Goal: Information Seeking & Learning: Learn about a topic

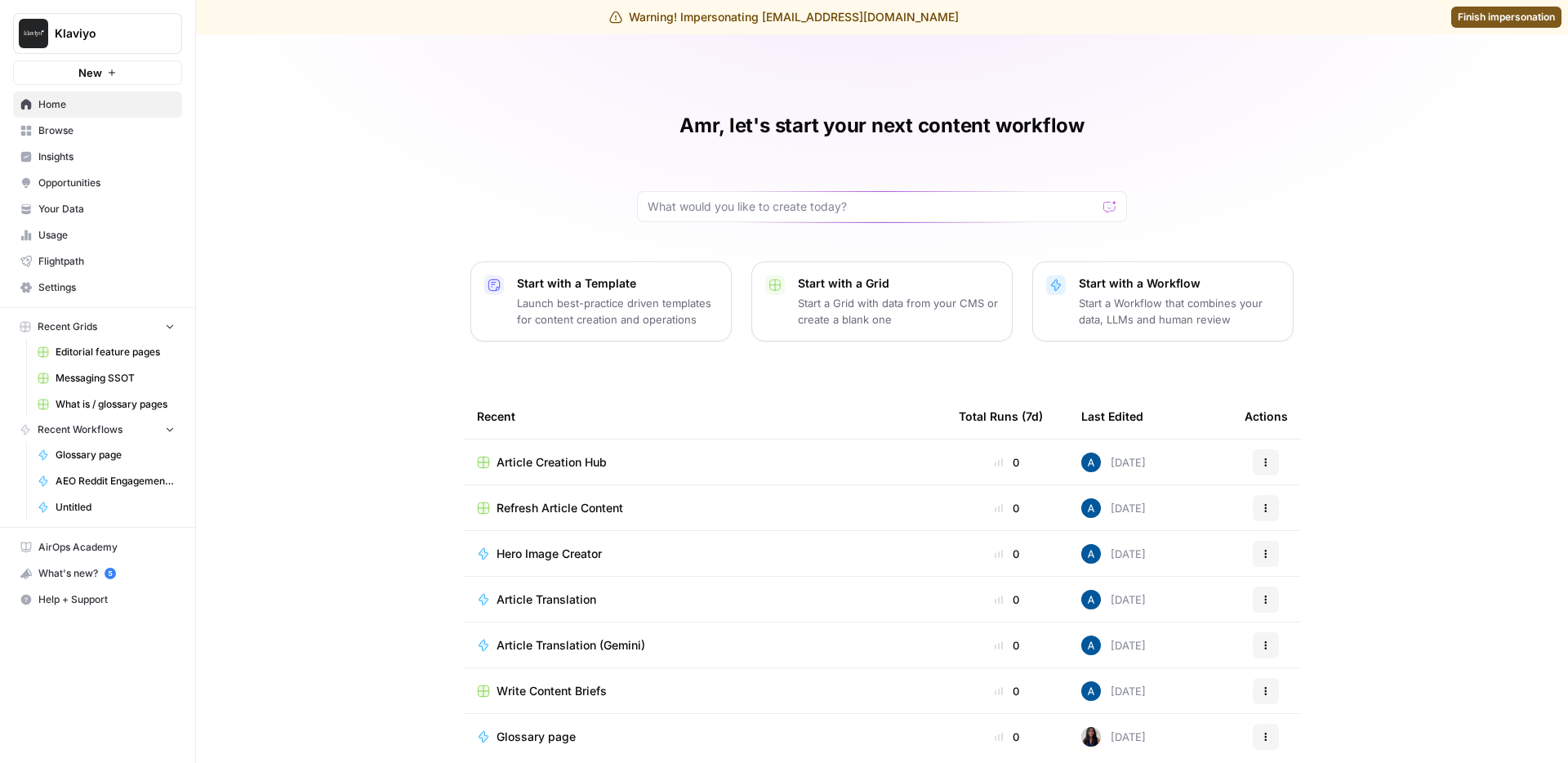
click at [74, 150] on span "Insights" at bounding box center [106, 157] width 137 height 15
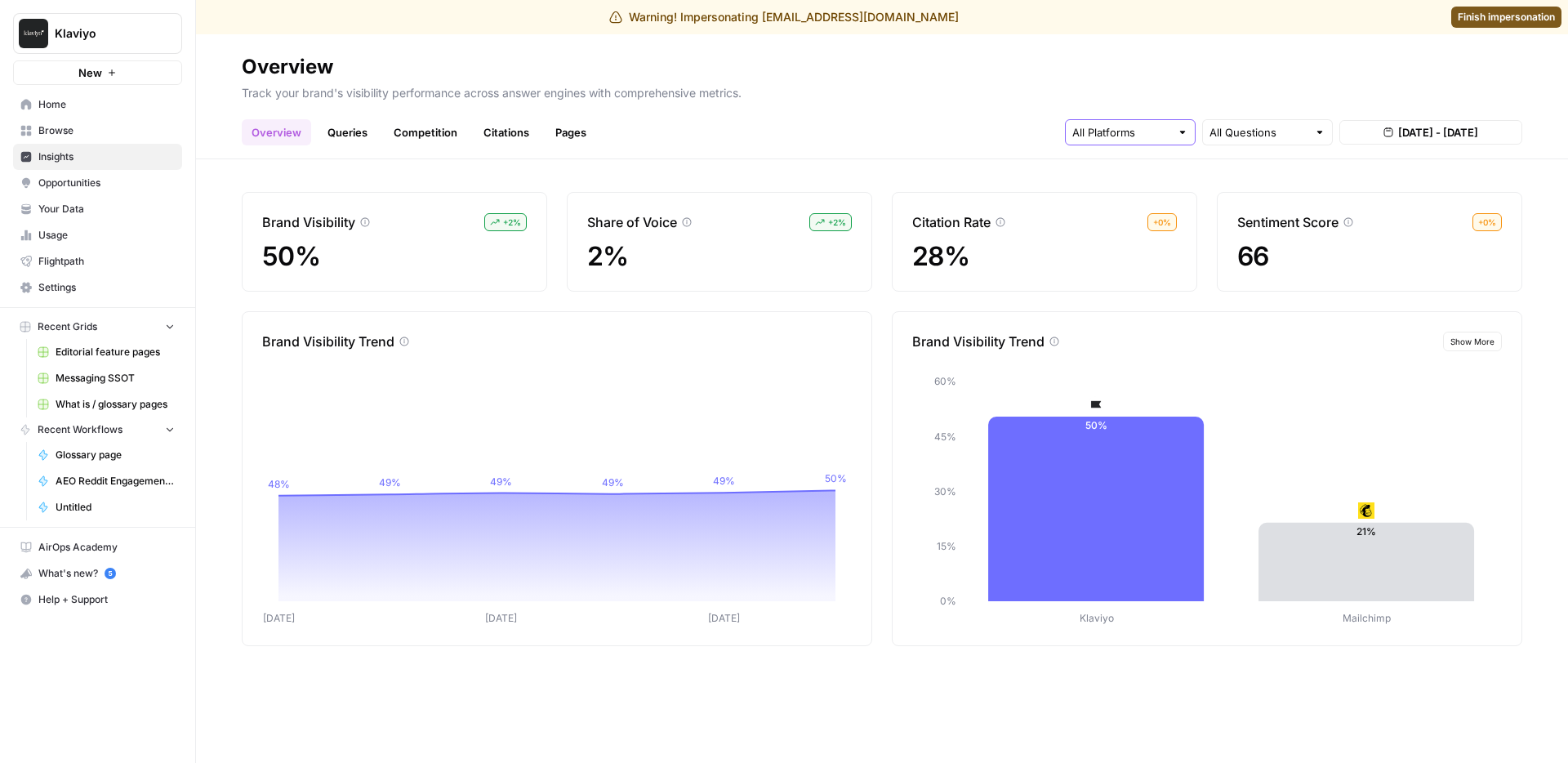
click at [1088, 130] on input "text" at bounding box center [1121, 132] width 98 height 16
click at [1281, 125] on input "text" at bounding box center [1259, 132] width 98 height 16
click at [1269, 185] on span "Brand Related" at bounding box center [1264, 193] width 97 height 16
type input "Brand Related"
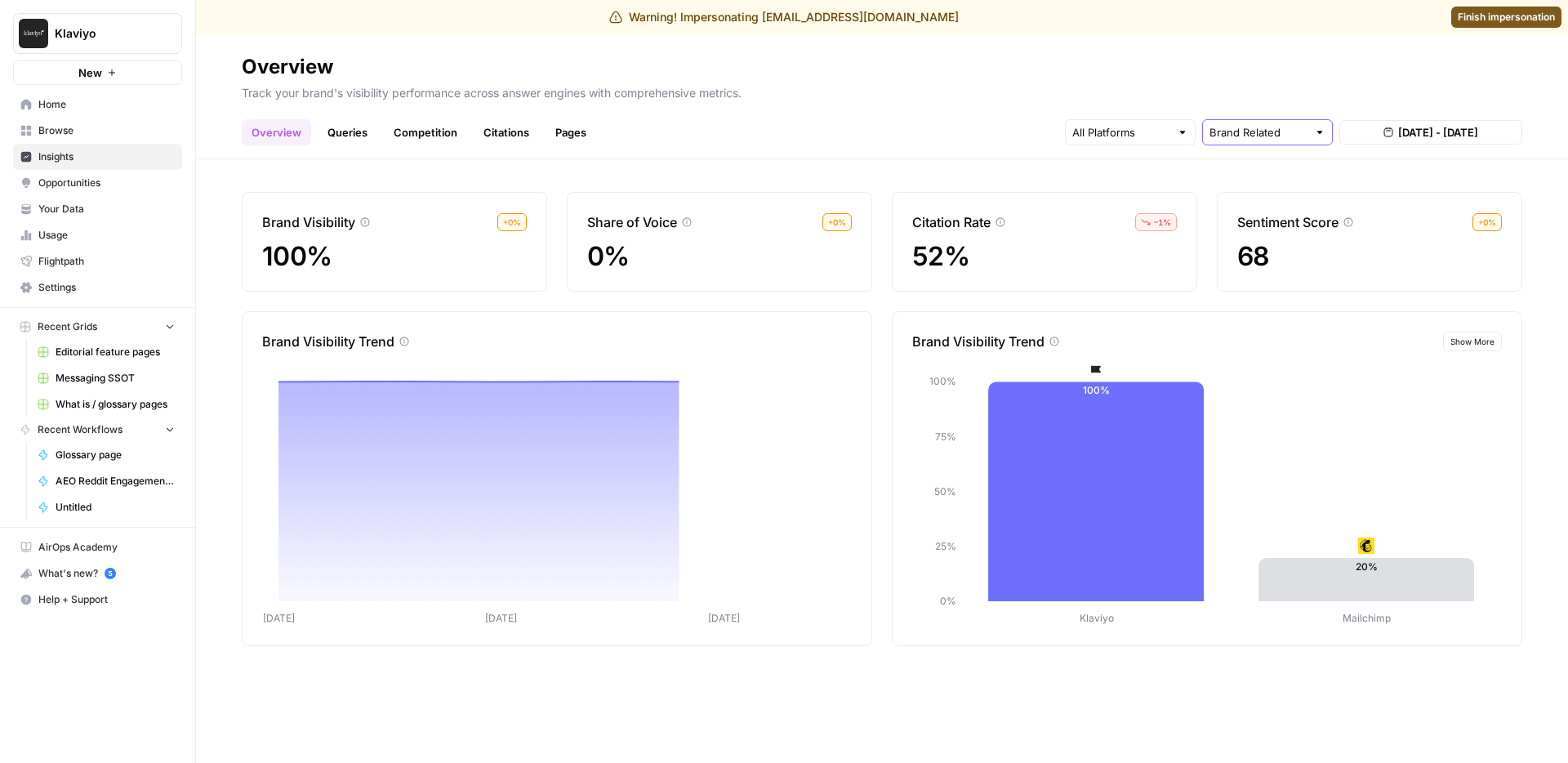
click at [1235, 131] on input "text" at bounding box center [1259, 132] width 98 height 16
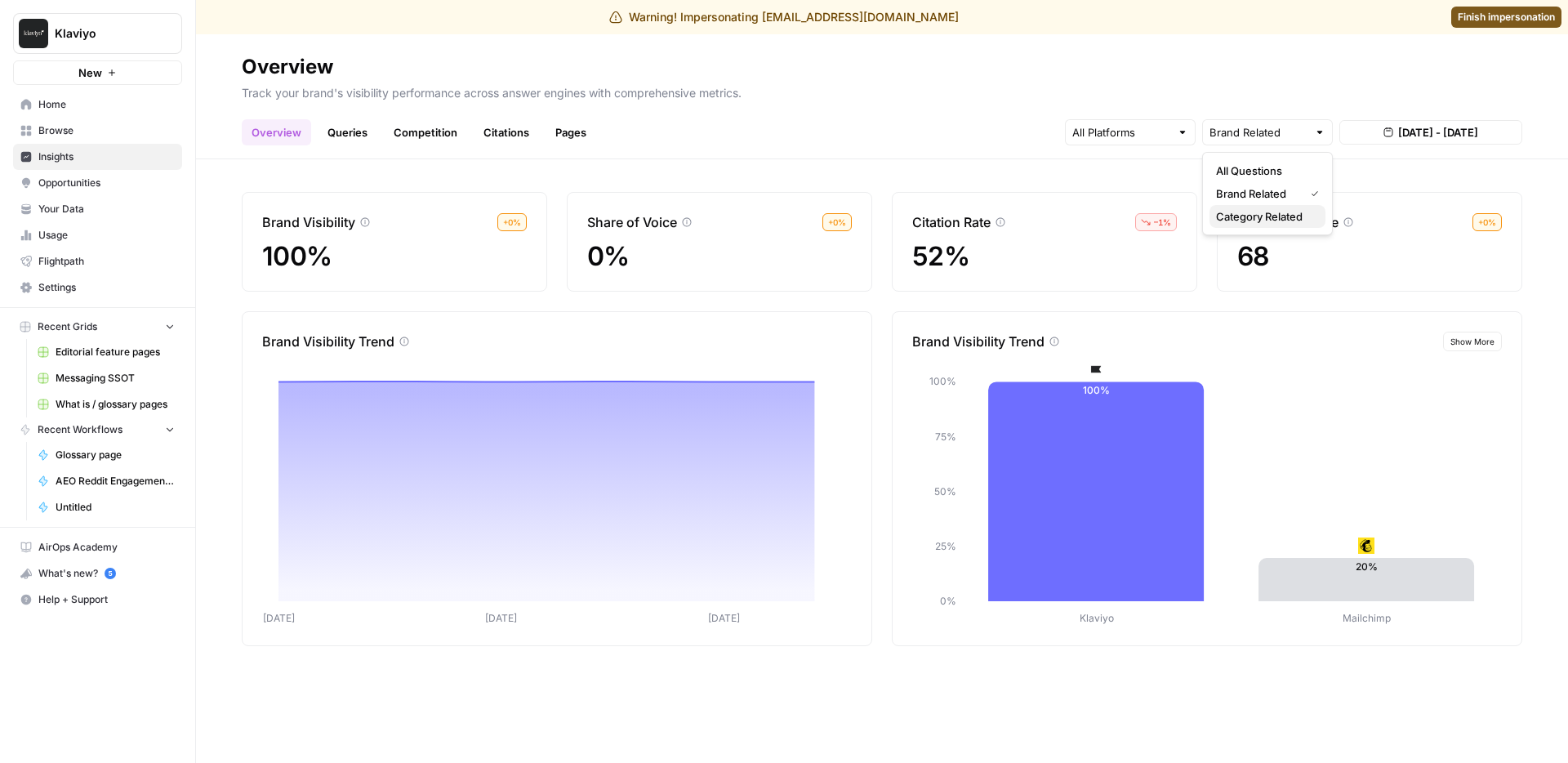
click at [1239, 205] on button "Category Related" at bounding box center [1268, 216] width 116 height 23
type input "Category Related"
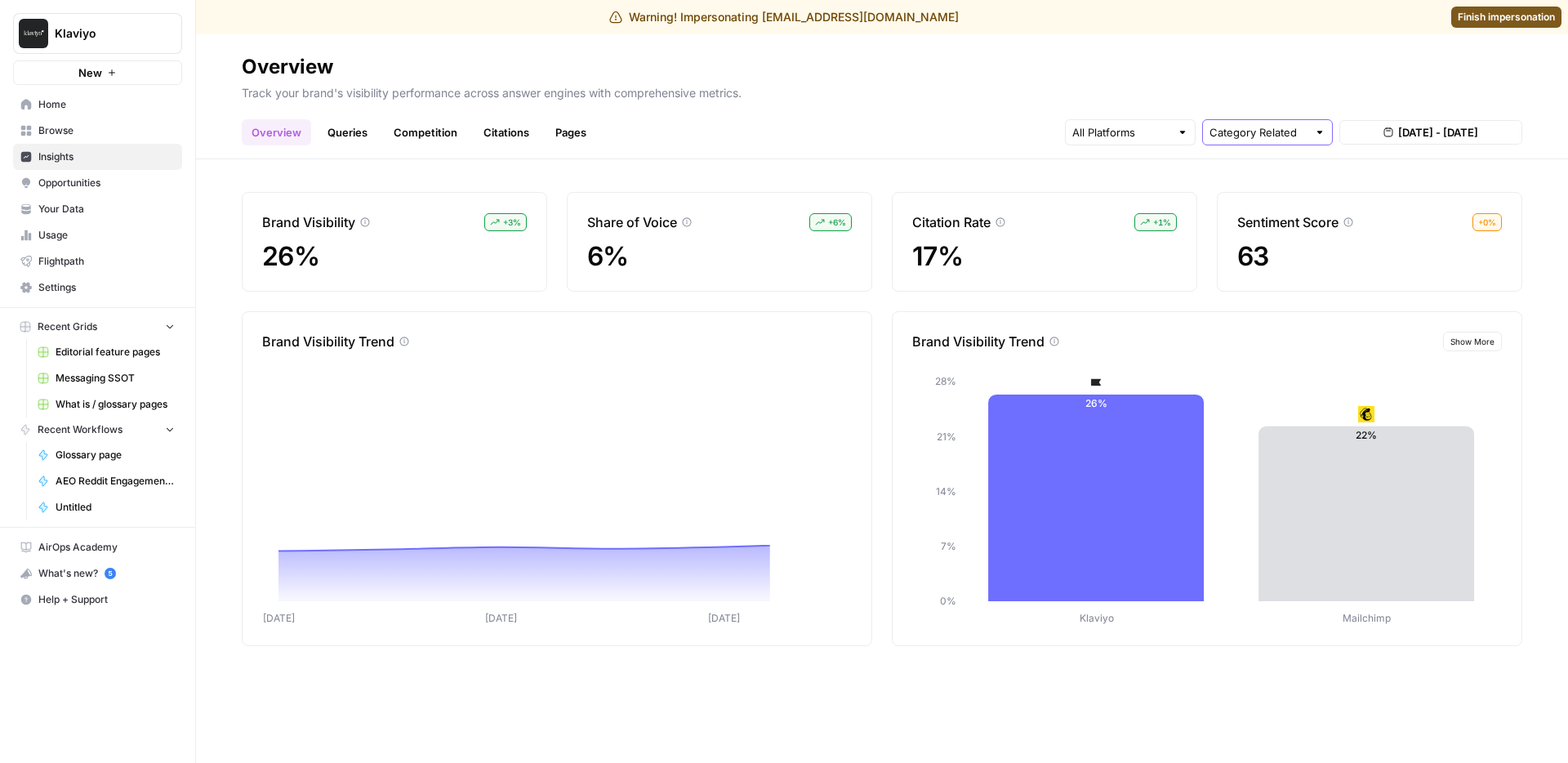
click at [1251, 140] on input "text" at bounding box center [1259, 132] width 98 height 16
click at [1264, 172] on span "All Questions" at bounding box center [1264, 170] width 97 height 16
type input "All Questions"
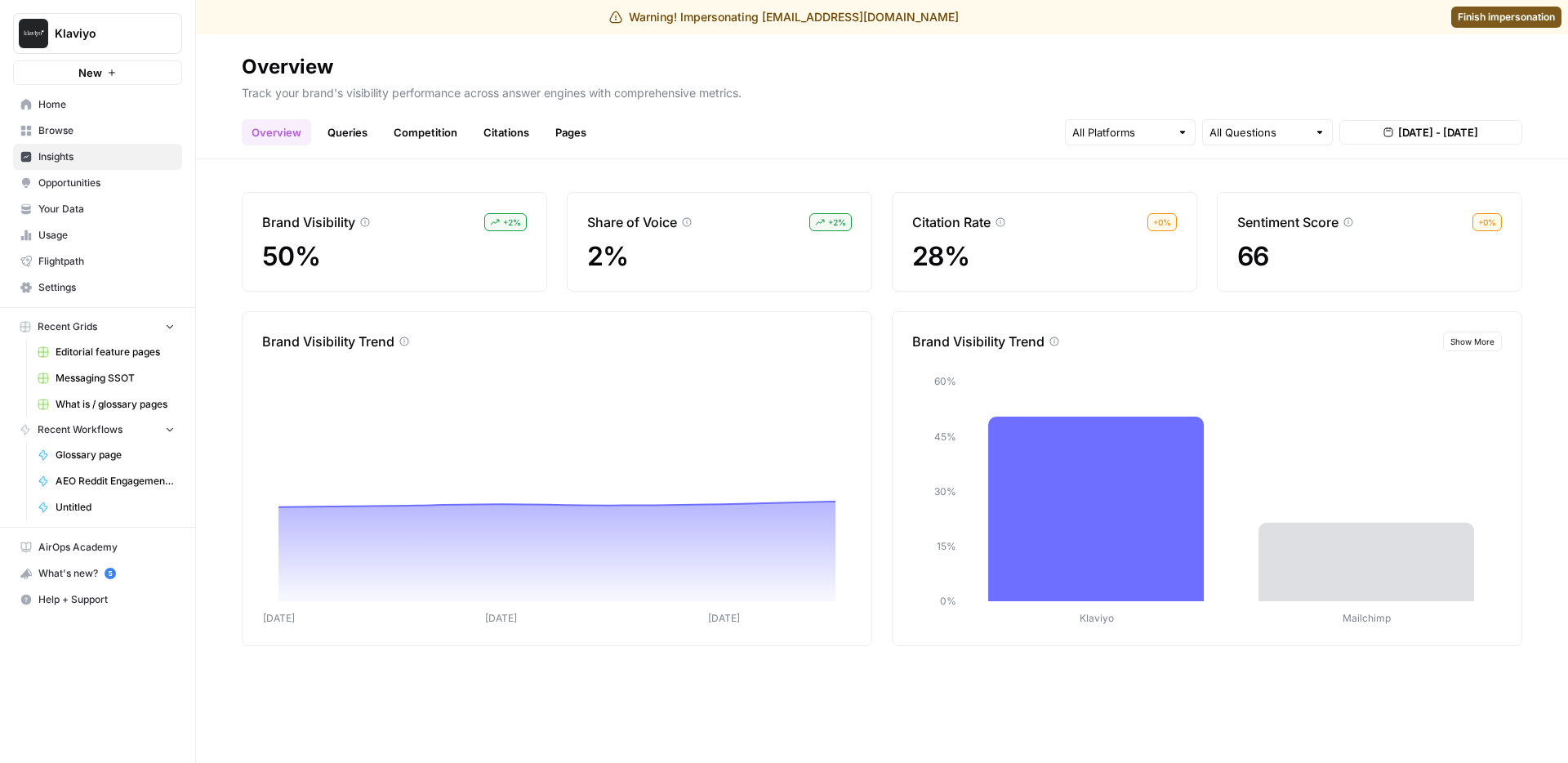
click at [1484, 336] on span "Show More" at bounding box center [1473, 341] width 44 height 13
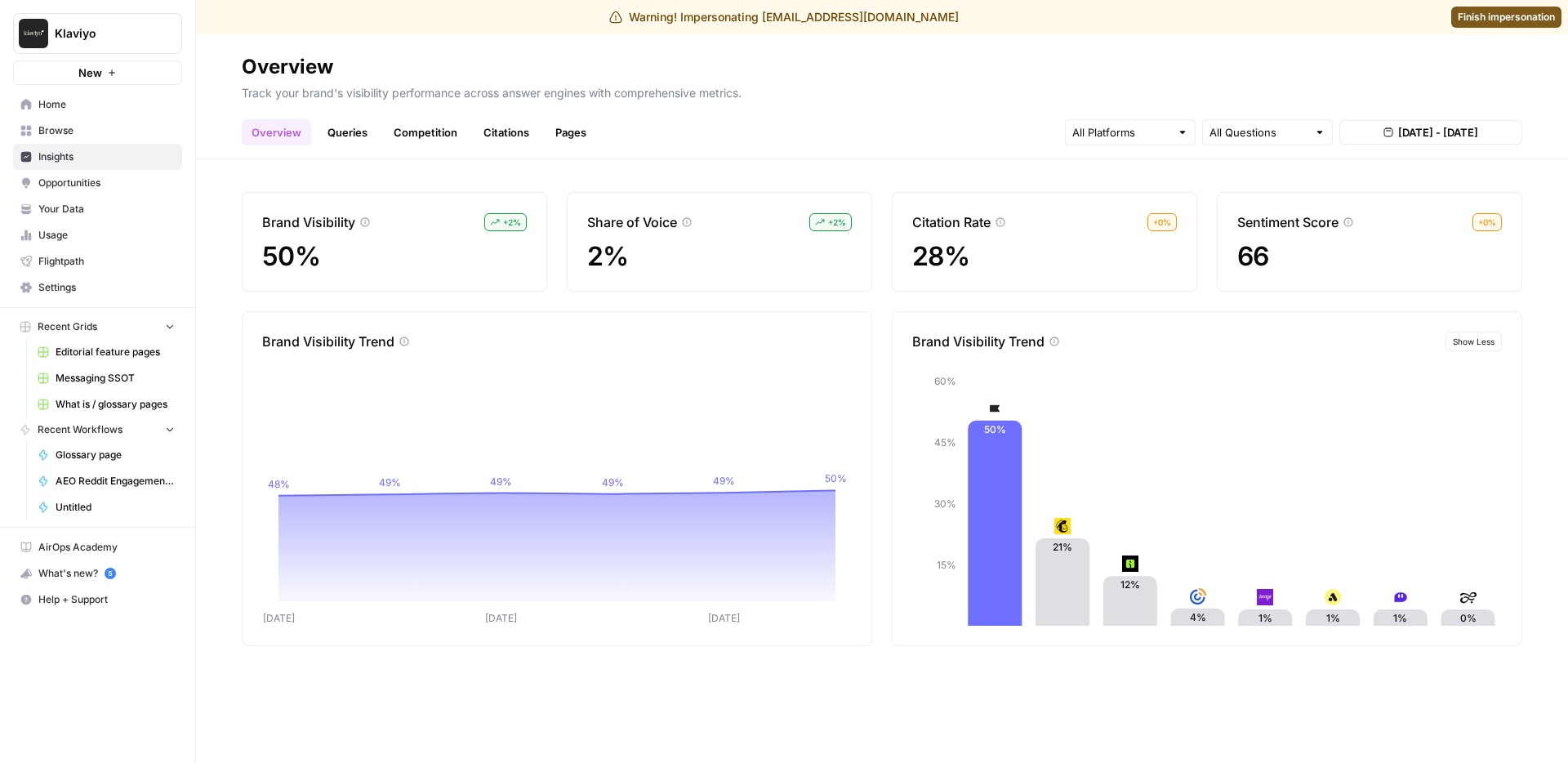
click at [805, 107] on div "Overview Queries Competition Citations Pages All Questions Aug 20, 2025 - Aug 2…" at bounding box center [882, 126] width 1281 height 39
click at [347, 141] on link "Queries" at bounding box center [347, 132] width 59 height 26
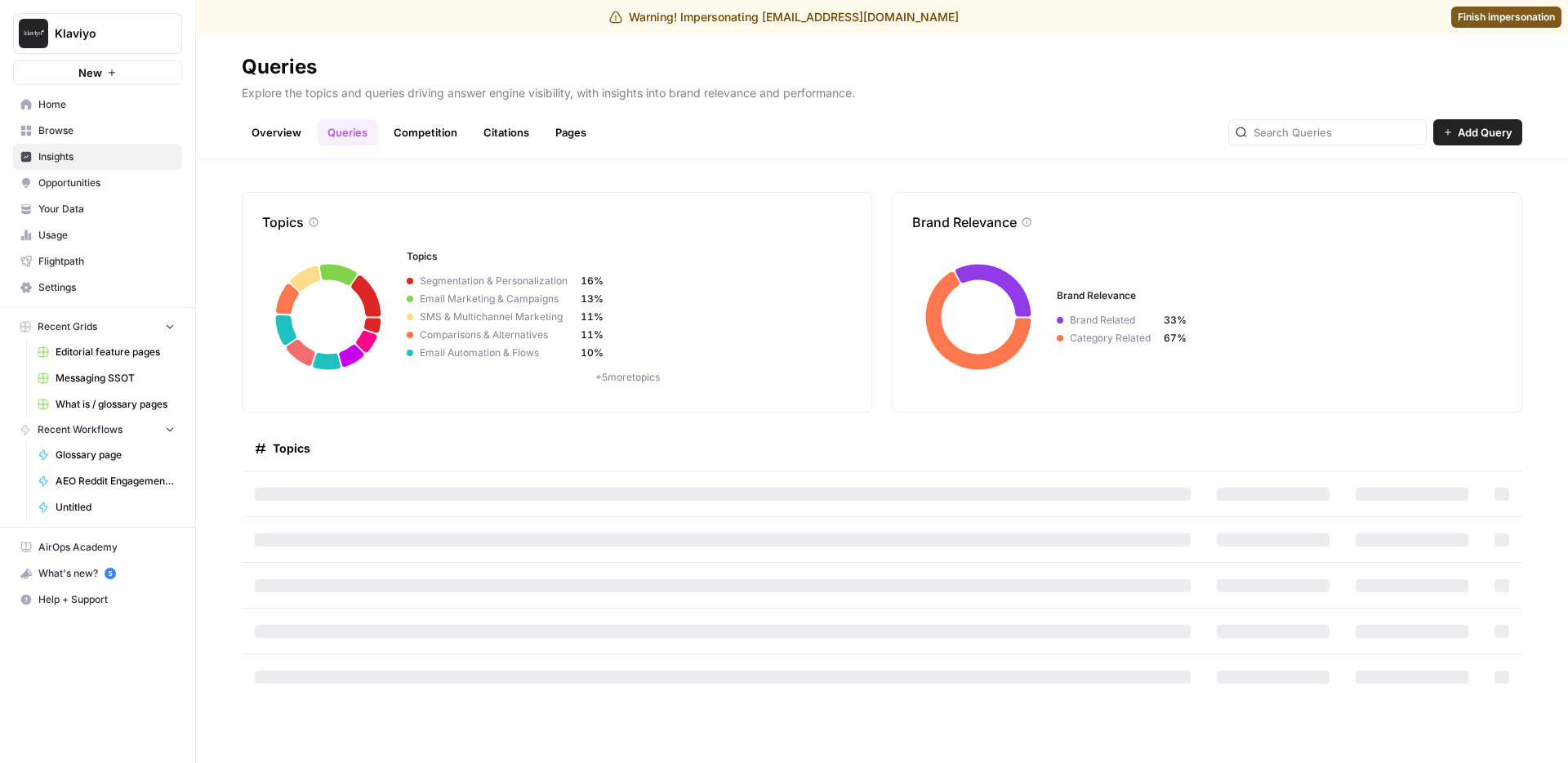
click at [429, 450] on div "Topics" at bounding box center [723, 448] width 936 height 45
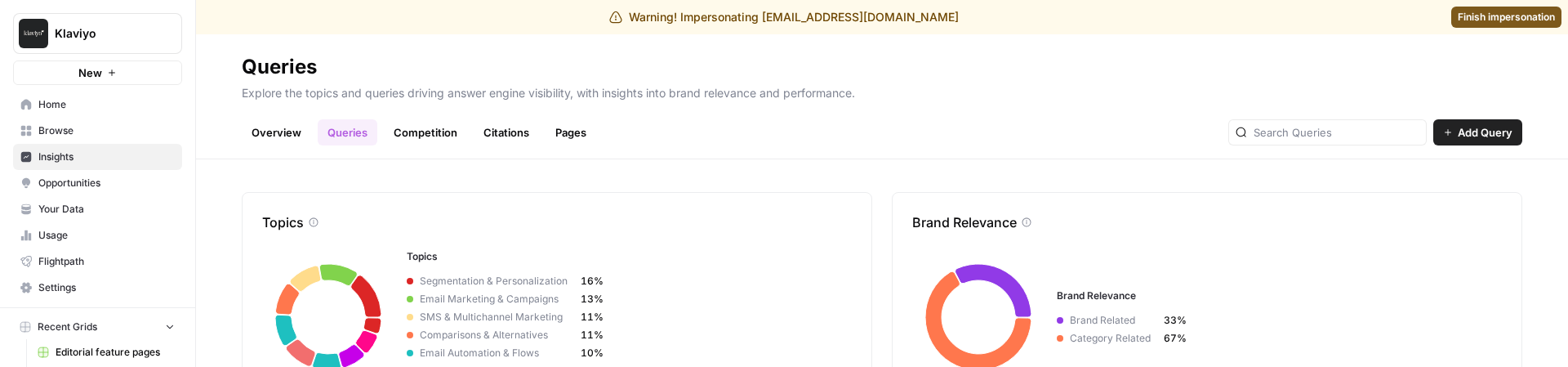
click at [308, 133] on link "Overview" at bounding box center [277, 132] width 69 height 26
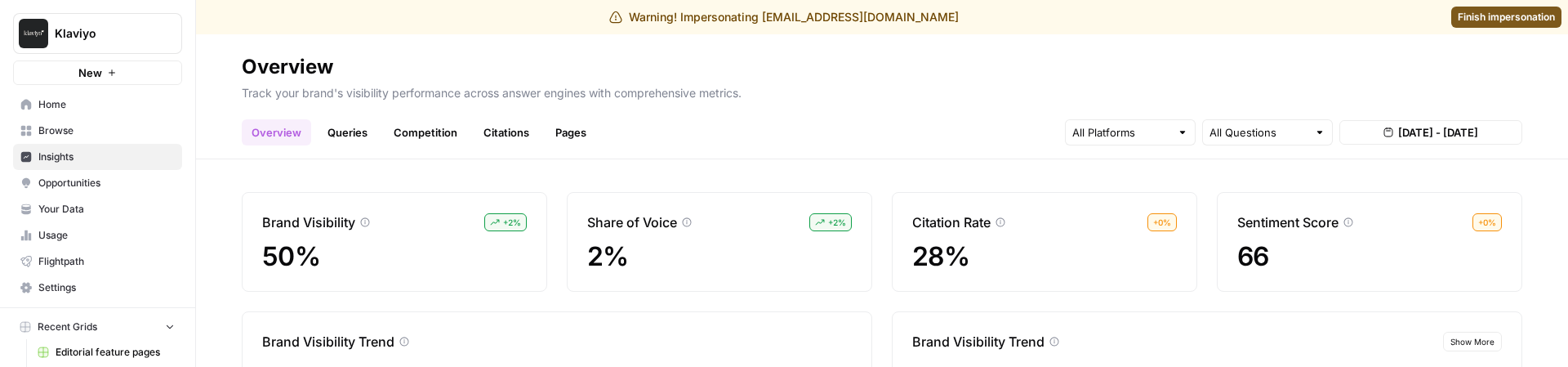
click at [423, 134] on link "Competition" at bounding box center [425, 132] width 83 height 26
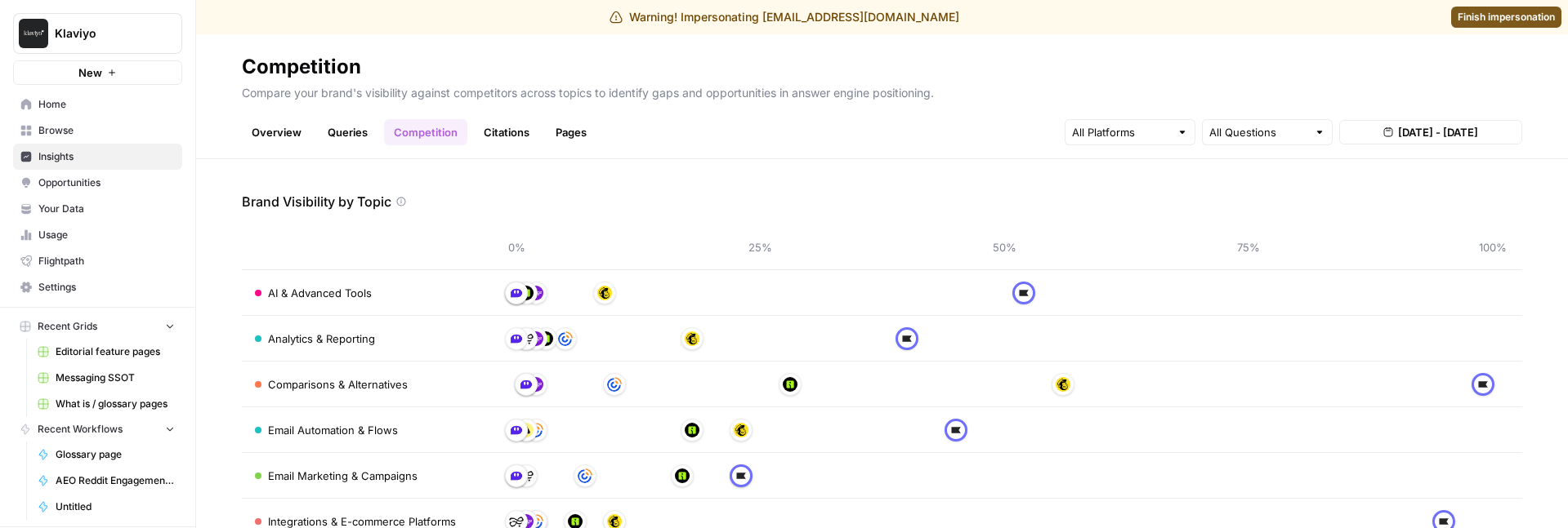
click at [524, 135] on link "Citations" at bounding box center [507, 132] width 66 height 26
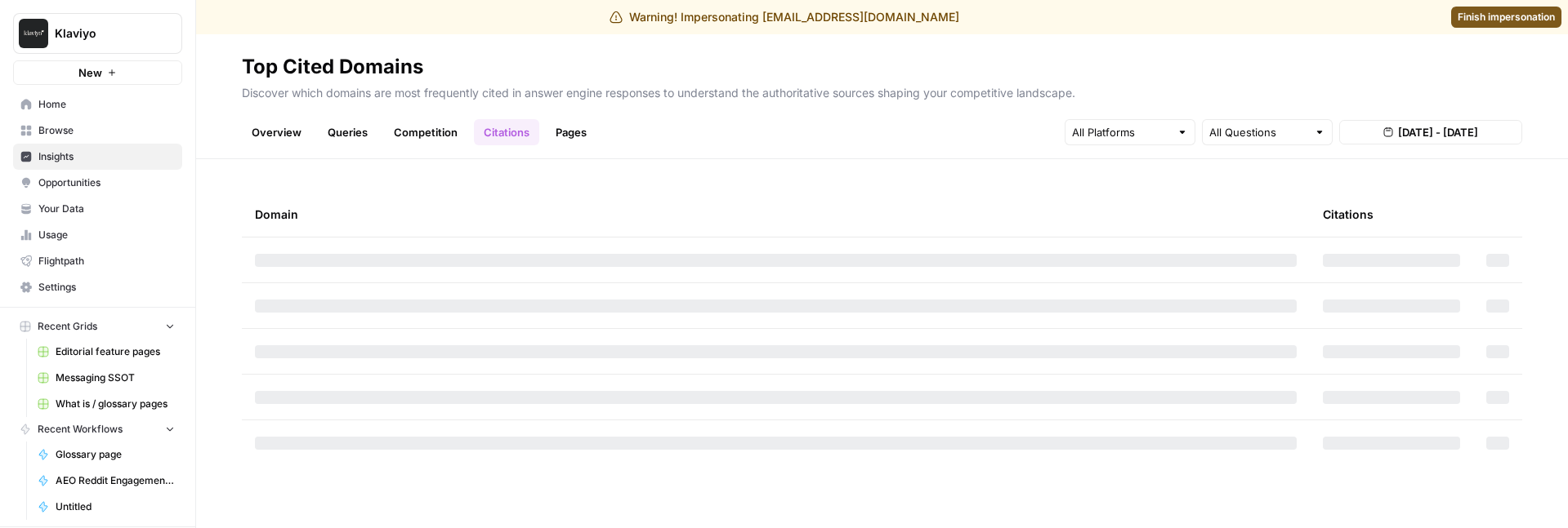
click at [275, 133] on link "Overview" at bounding box center [277, 132] width 69 height 26
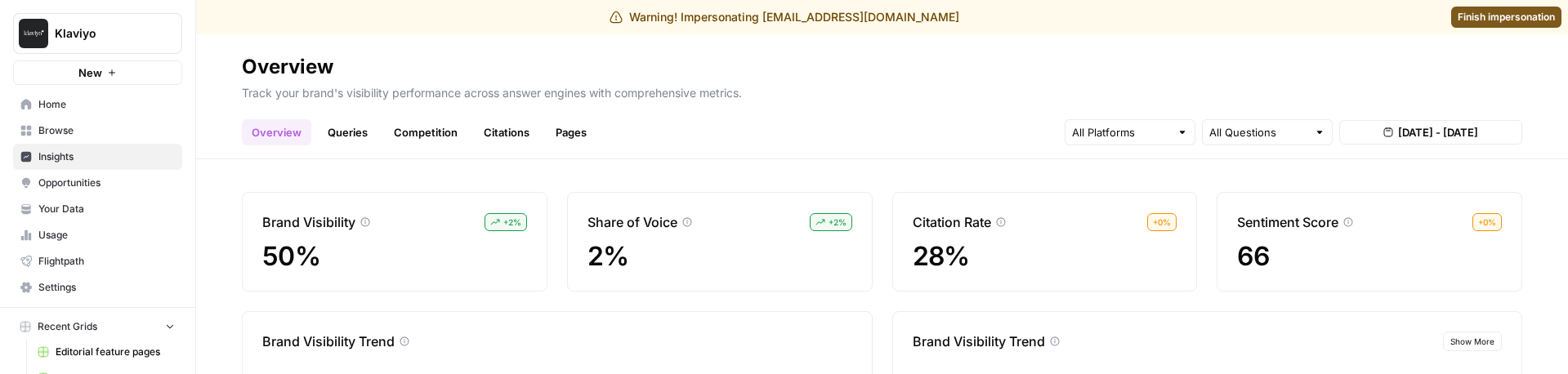
drag, startPoint x: 987, startPoint y: 366, endPoint x: 985, endPoint y: 377, distance: 11.2
click at [985, 374] on html "Warning! Impersonating amr@airops.com Finish impersonation Klaviyo New Home Bro…" at bounding box center [784, 187] width 1568 height 374
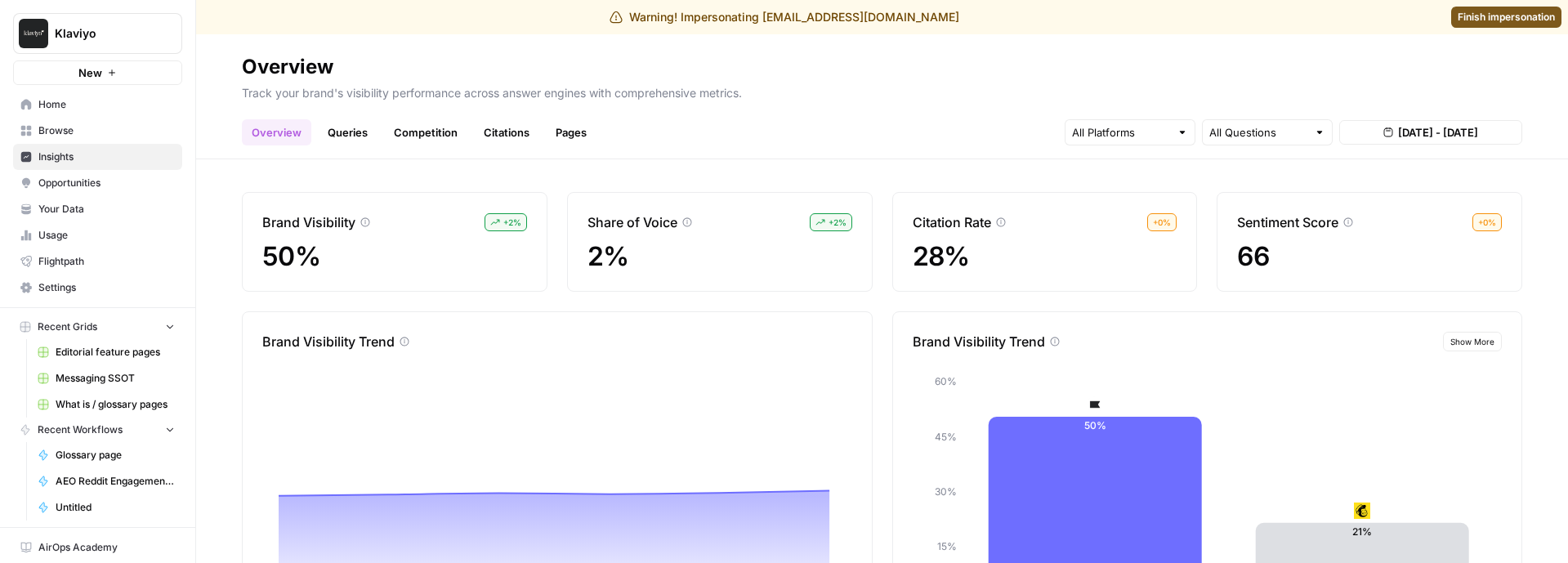
click at [1462, 345] on span "Show More" at bounding box center [1472, 341] width 44 height 13
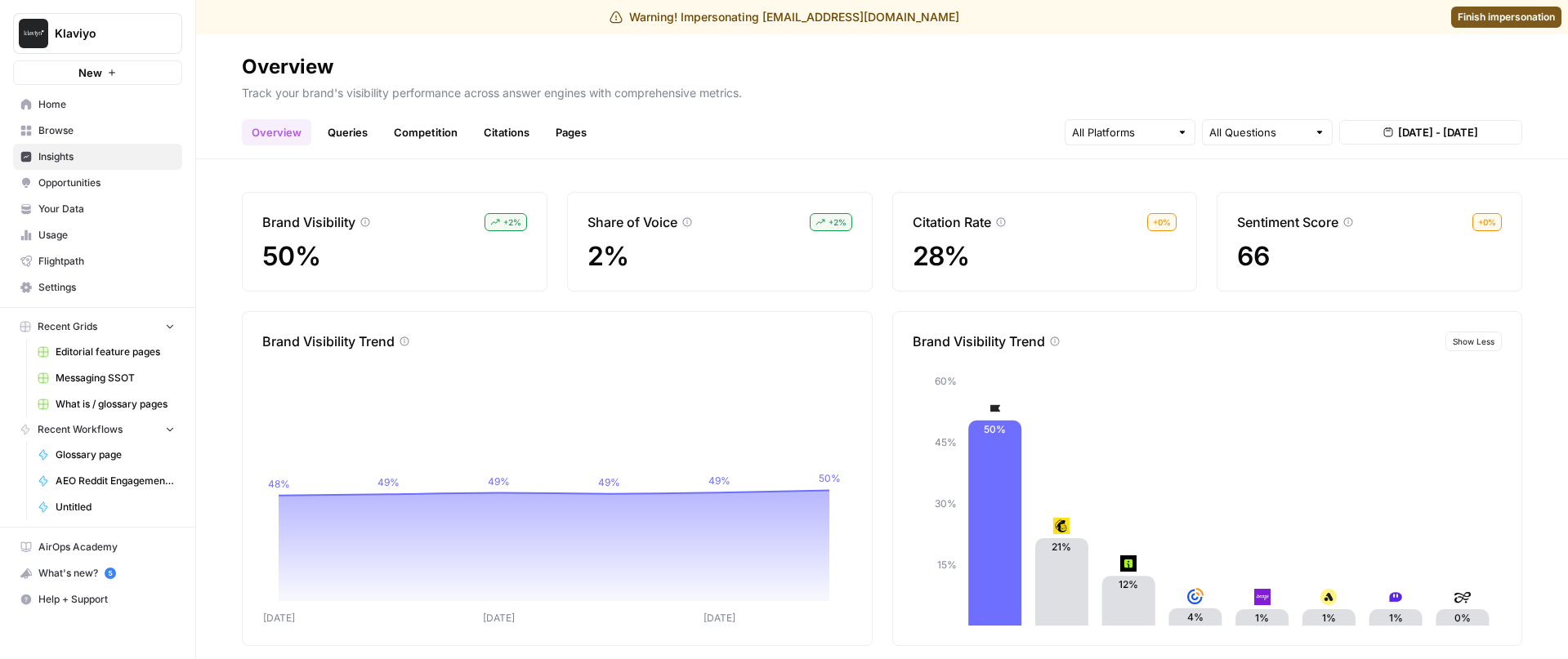
click at [333, 130] on link "Queries" at bounding box center [347, 132] width 59 height 26
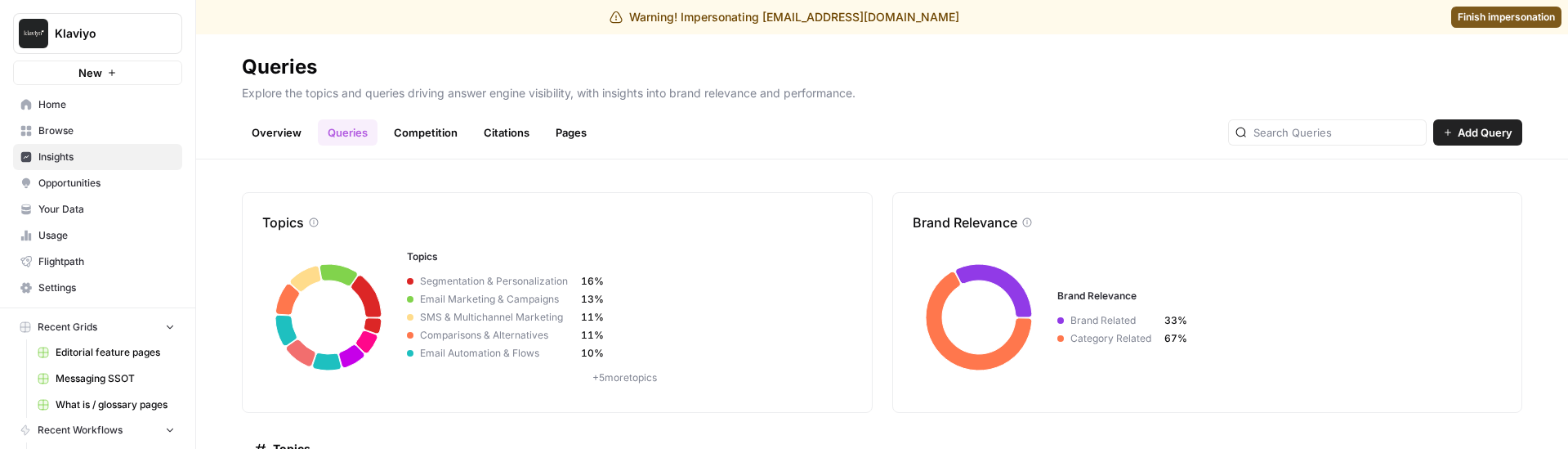
click at [558, 127] on link "Pages" at bounding box center [571, 132] width 51 height 26
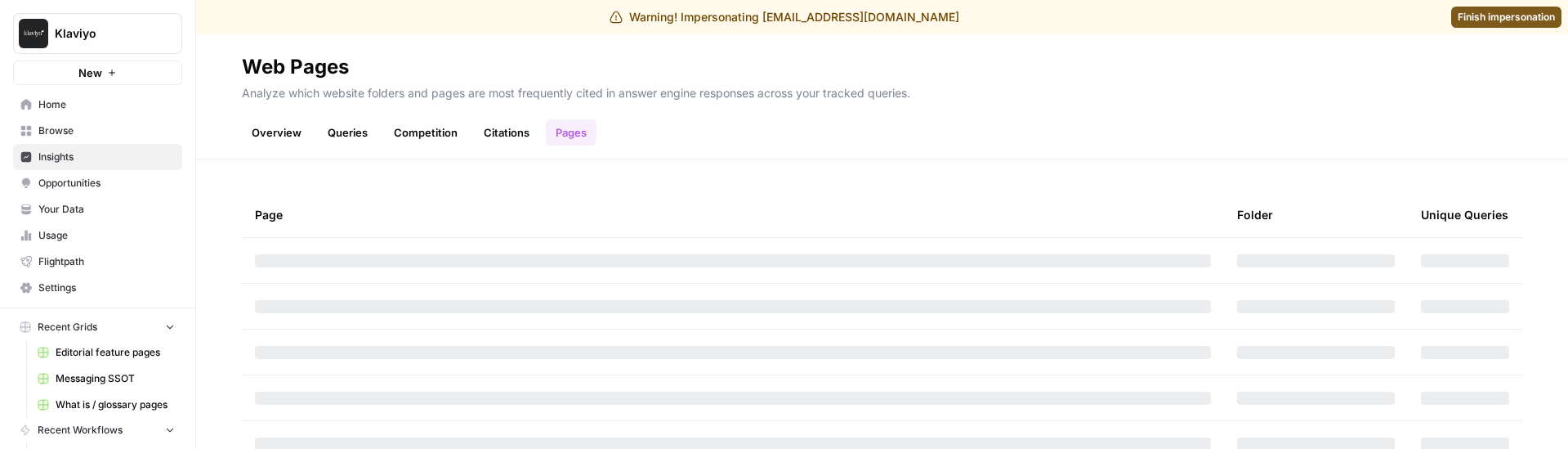
click at [352, 126] on link "Queries" at bounding box center [347, 132] width 59 height 26
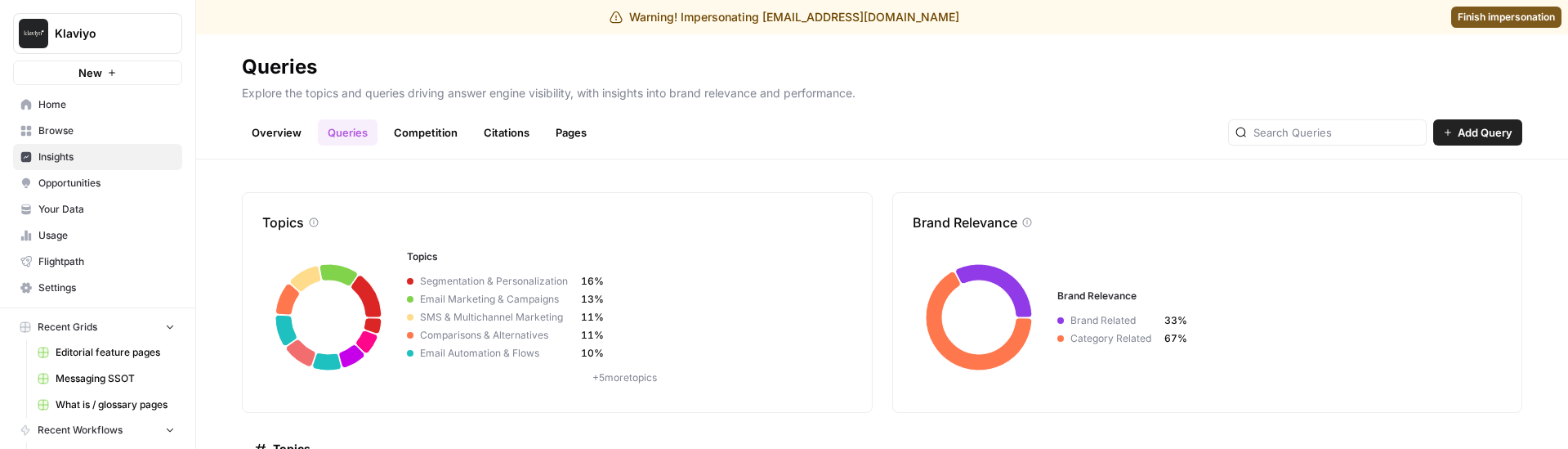
click at [501, 127] on link "Citations" at bounding box center [507, 132] width 66 height 26
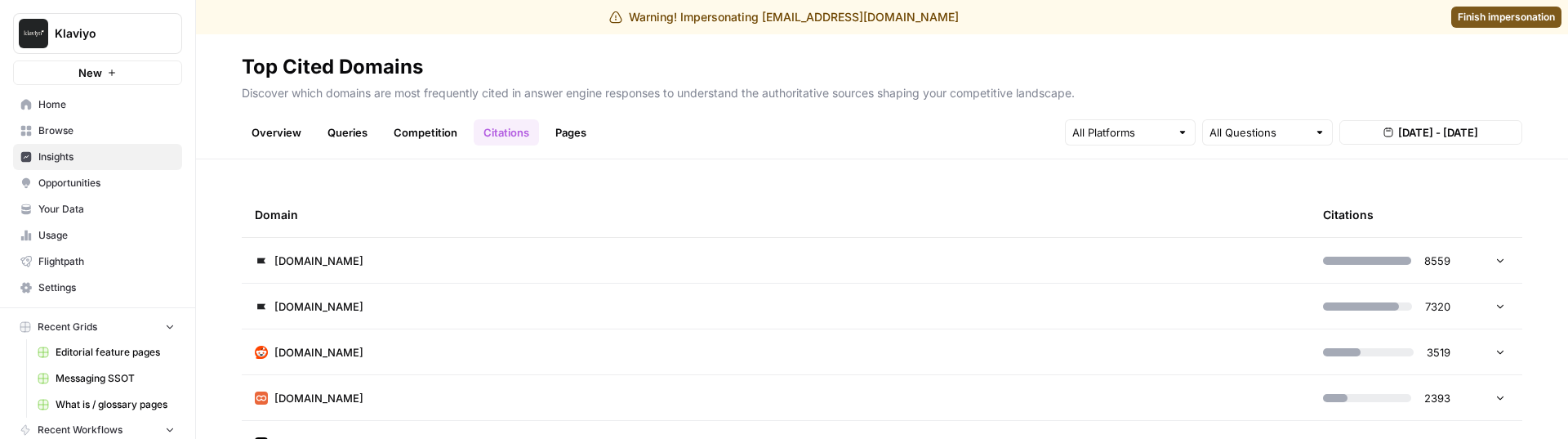
click at [359, 84] on p "Discover which domains are most frequently cited in answer engine responses to …" at bounding box center [882, 90] width 1281 height 21
drag, startPoint x: 99, startPoint y: 40, endPoint x: 104, endPoint y: 47, distance: 8.6
click at [99, 40] on span "Klaviyo" at bounding box center [105, 34] width 99 height 16
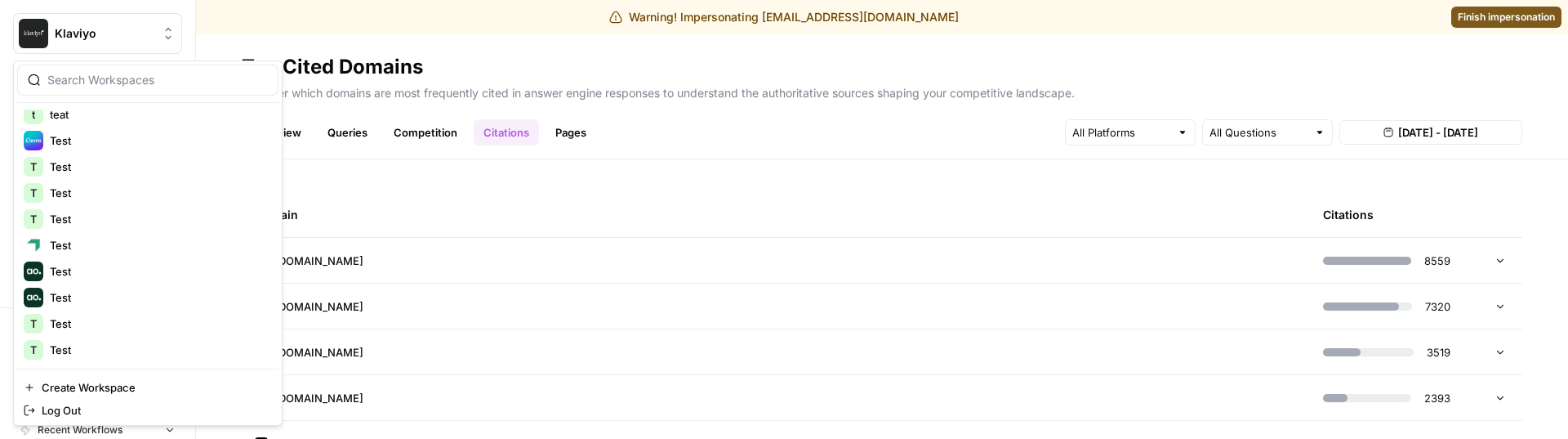
scroll to position [5763, 0]
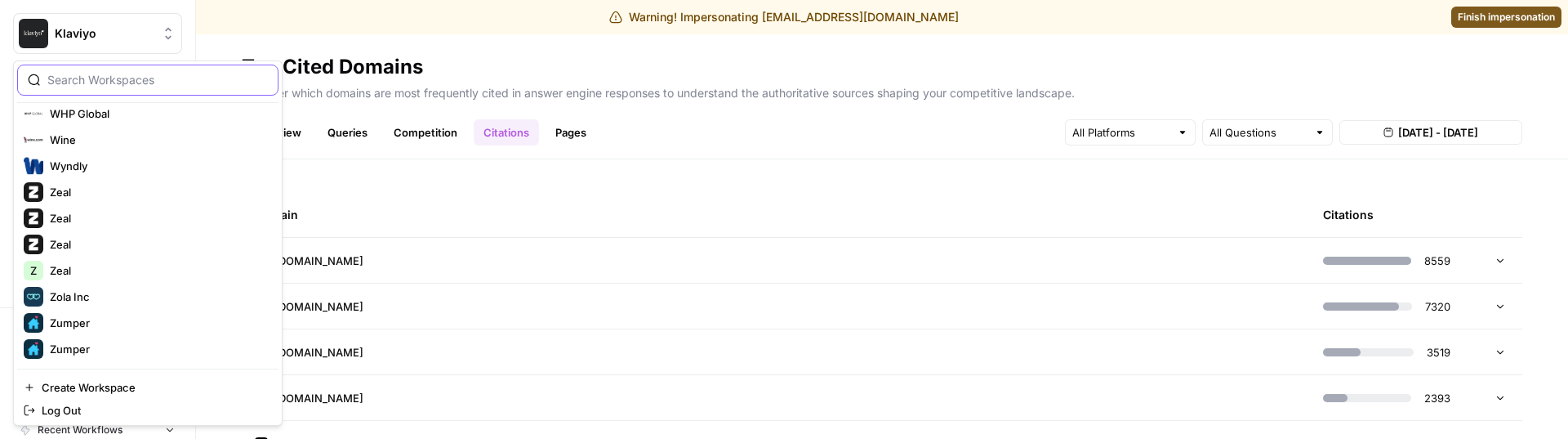
click at [171, 80] on input "search" at bounding box center [157, 80] width 221 height 16
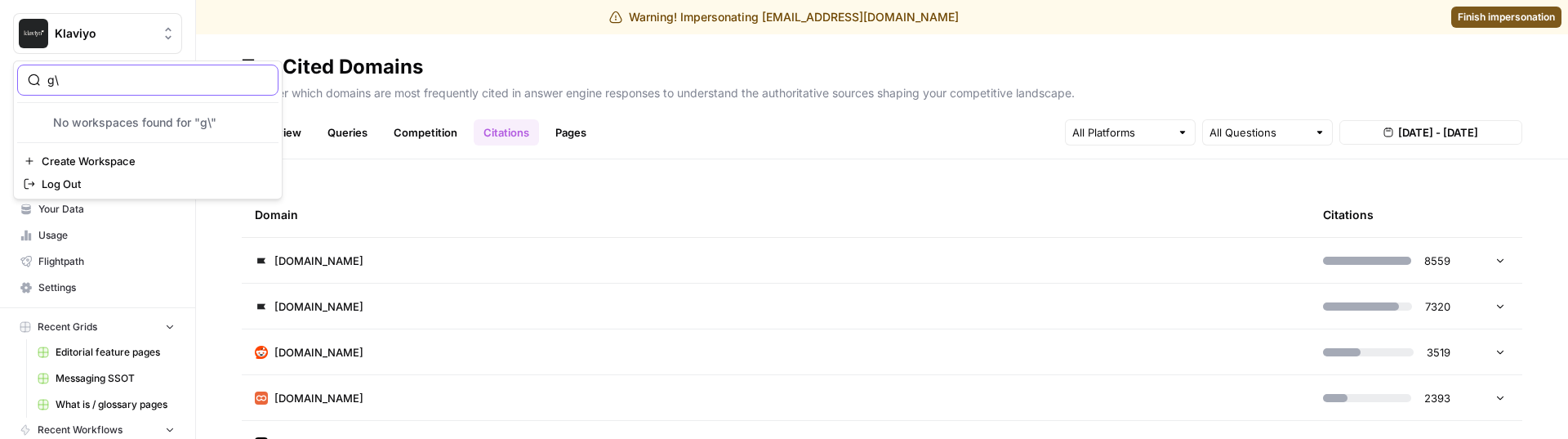
scroll to position [0, 0]
type input "g"
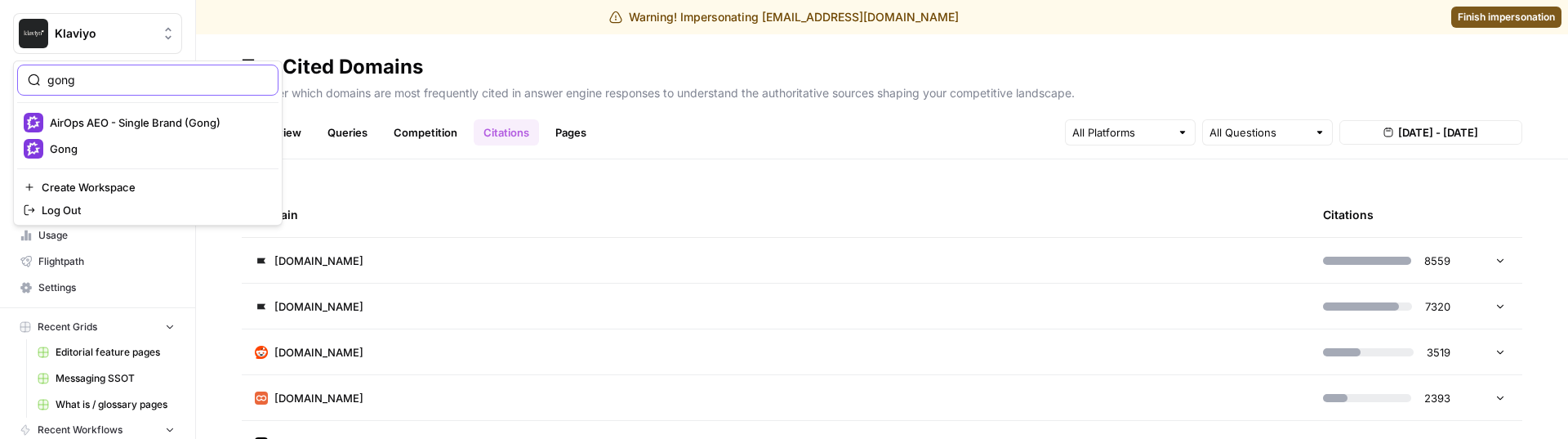
type input "gong"
click at [141, 151] on span "Gong" at bounding box center [157, 149] width 215 height 16
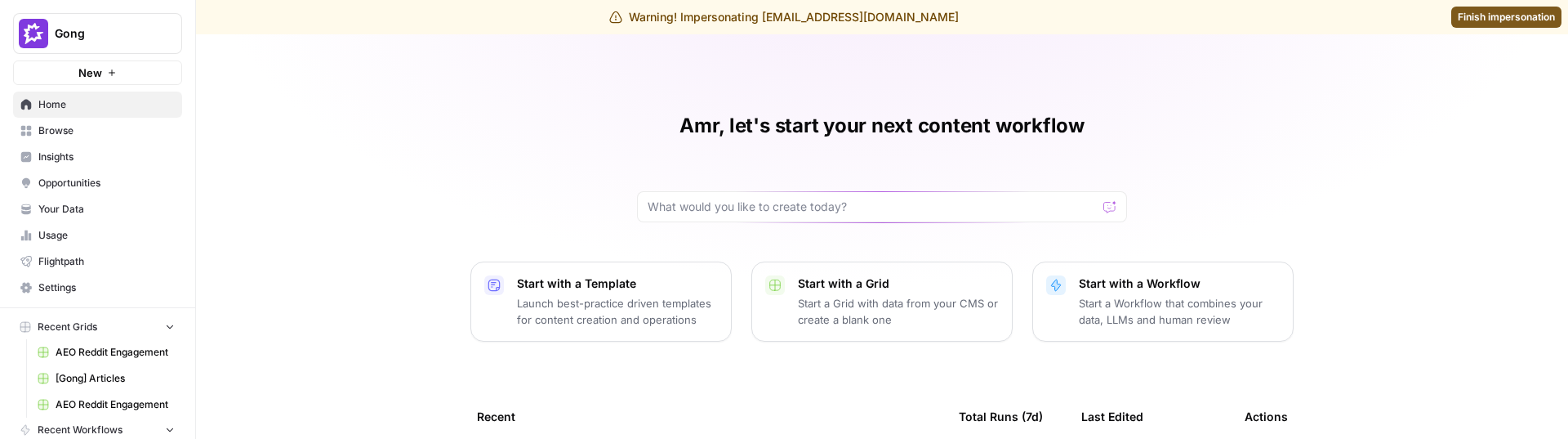
click at [90, 161] on span "Insights" at bounding box center [106, 157] width 137 height 15
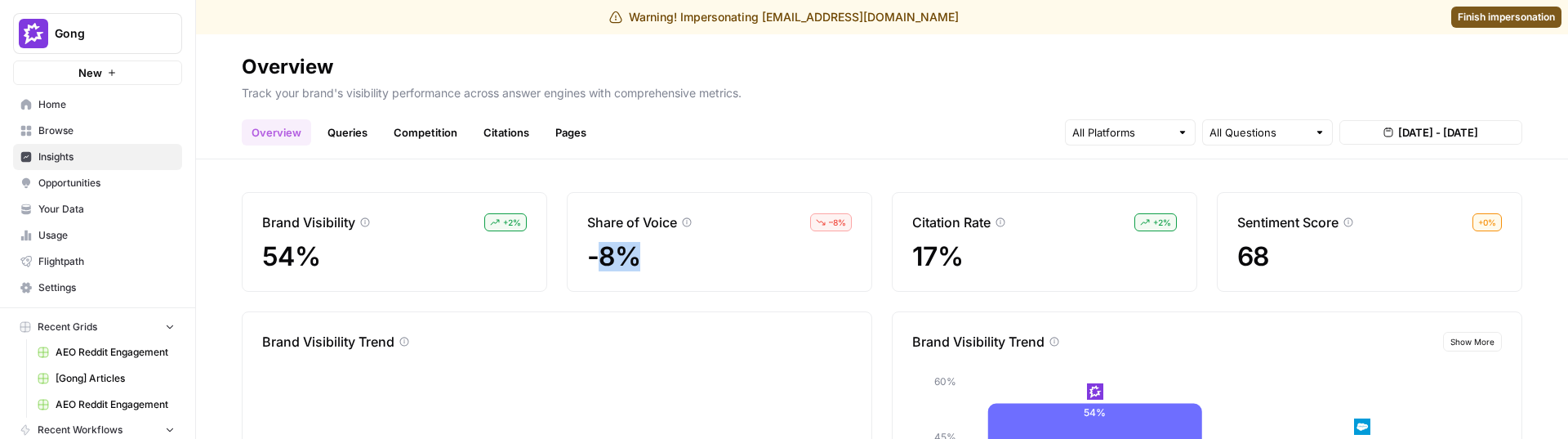
drag, startPoint x: 591, startPoint y: 261, endPoint x: 714, endPoint y: 262, distance: 123.0
click at [714, 262] on div "-8%" at bounding box center [720, 256] width 265 height 29
click at [661, 247] on div "-8%" at bounding box center [720, 256] width 265 height 29
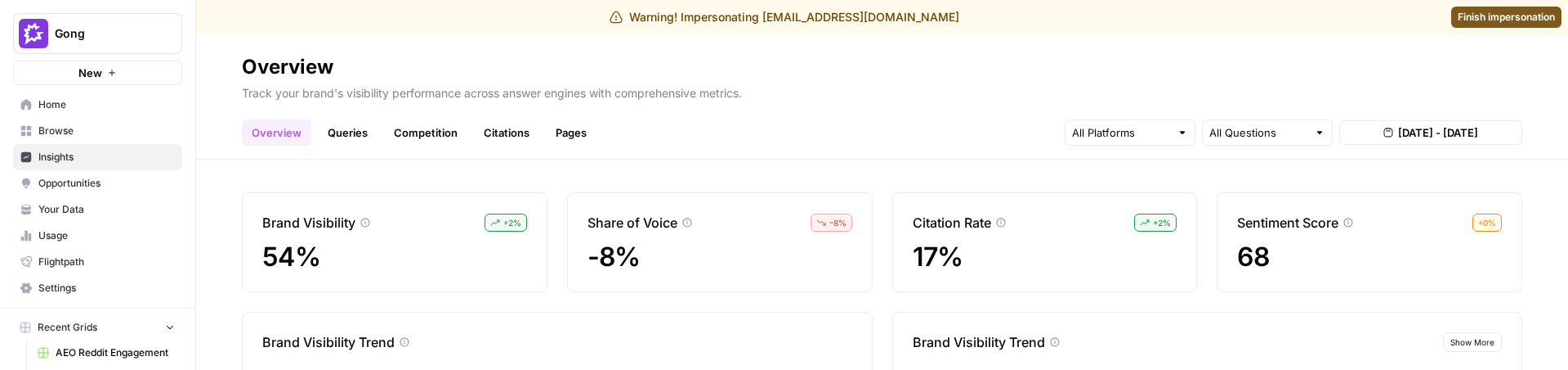
click at [596, 247] on span "-8%" at bounding box center [614, 256] width 53 height 32
click at [465, 83] on p "Track your brand's visibility performance across answer engines with comprehens…" at bounding box center [882, 91] width 1280 height 21
